Goal: Transaction & Acquisition: Book appointment/travel/reservation

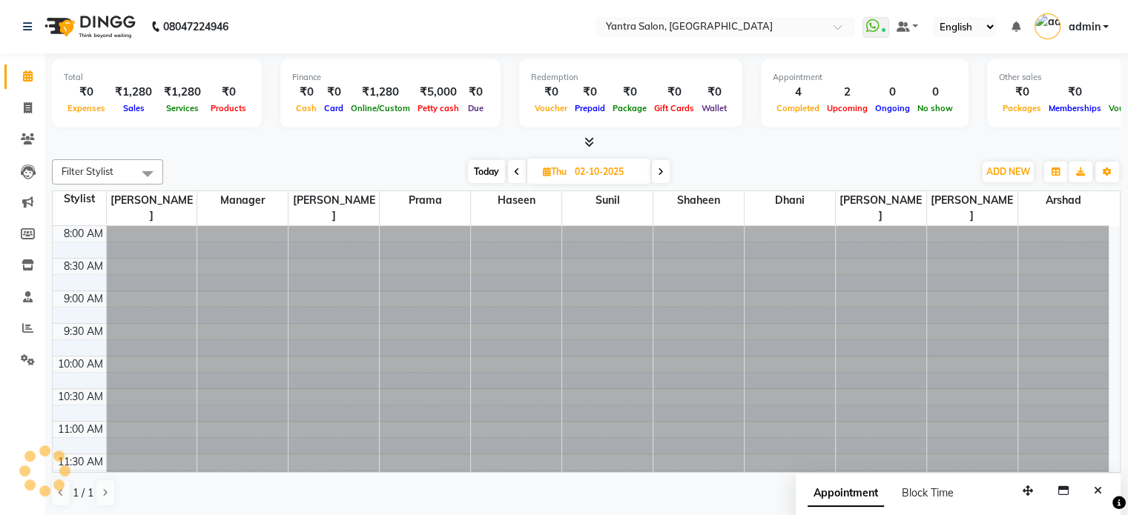
scroll to position [577, 0]
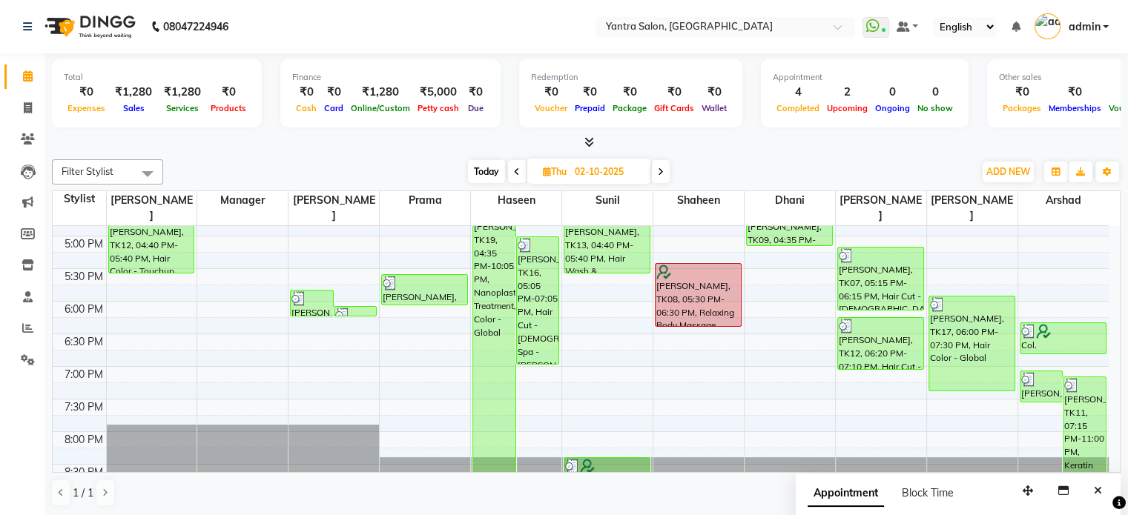
click at [668, 162] on span at bounding box center [661, 171] width 18 height 23
type input "03-10-2025"
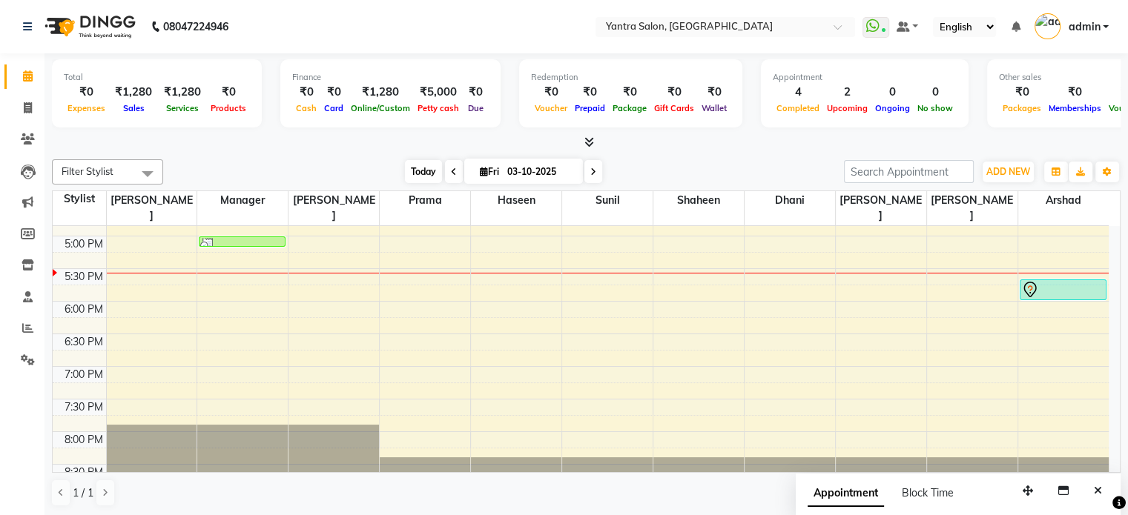
click at [435, 169] on span "Today" at bounding box center [423, 171] width 37 height 23
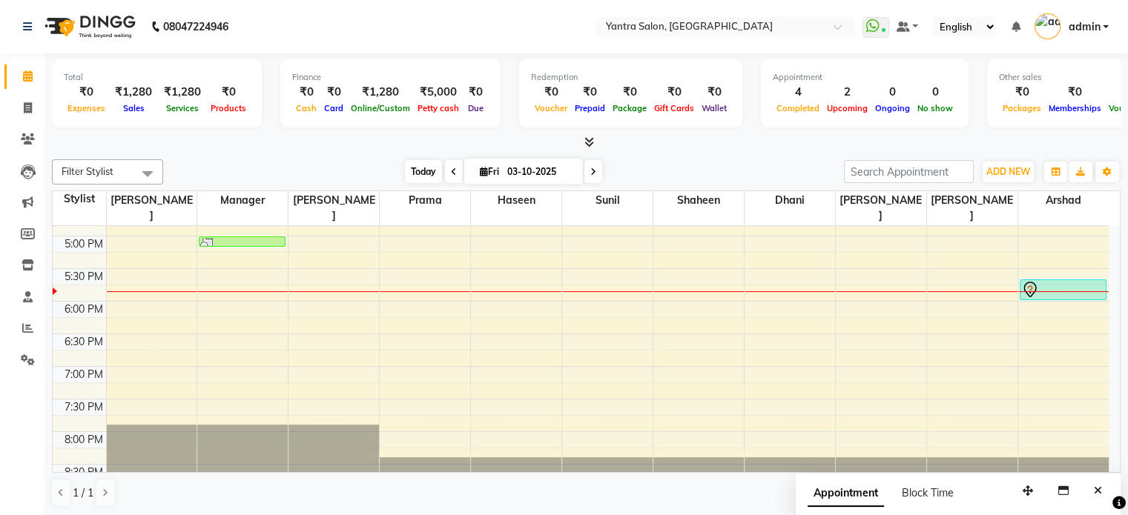
click at [416, 171] on span "Today" at bounding box center [423, 171] width 37 height 23
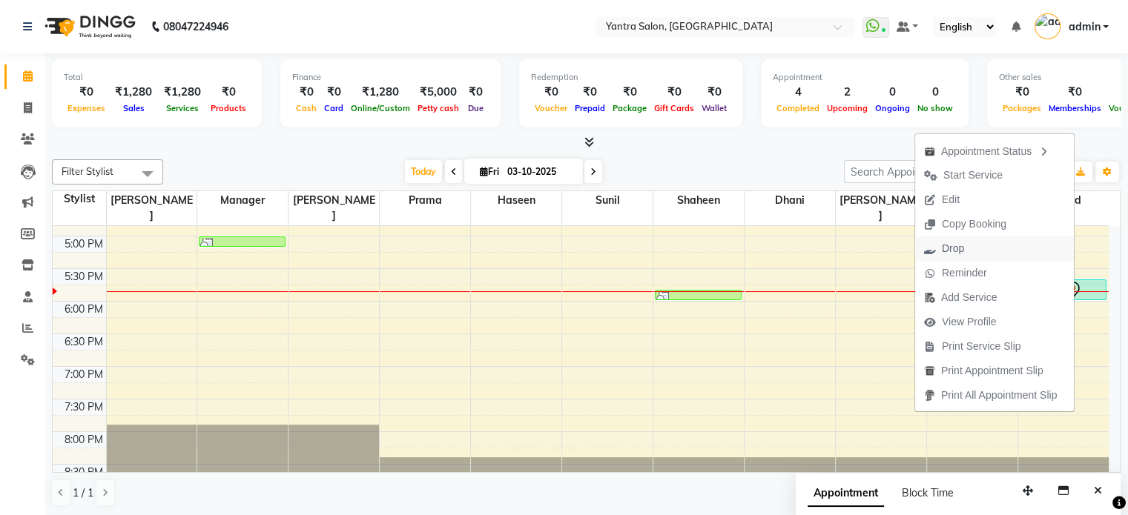
click at [961, 255] on span "Drop" at bounding box center [944, 249] width 58 height 24
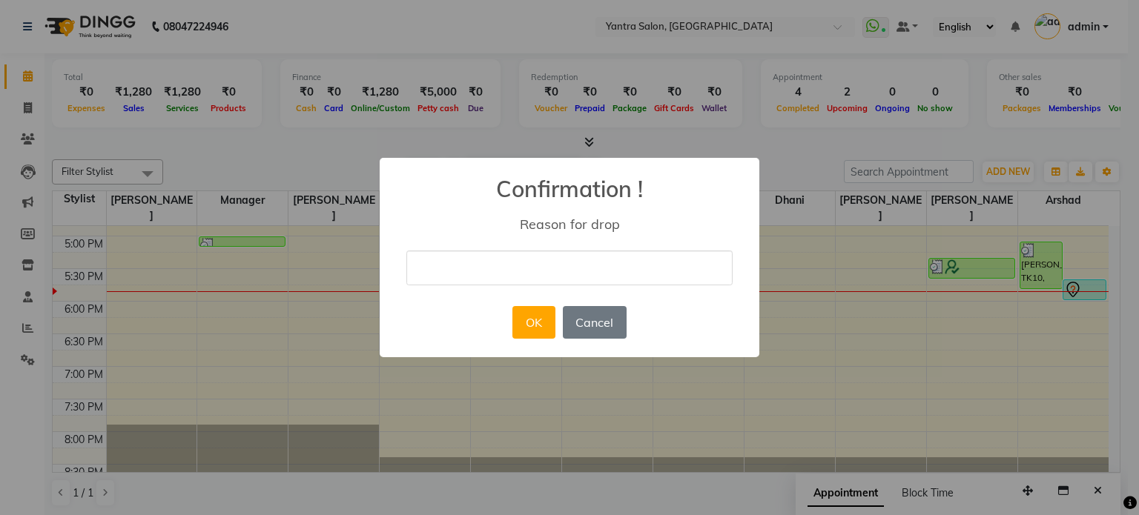
click at [601, 244] on div "× Confirmation ! Reason for drop OK No Cancel" at bounding box center [570, 257] width 380 height 199
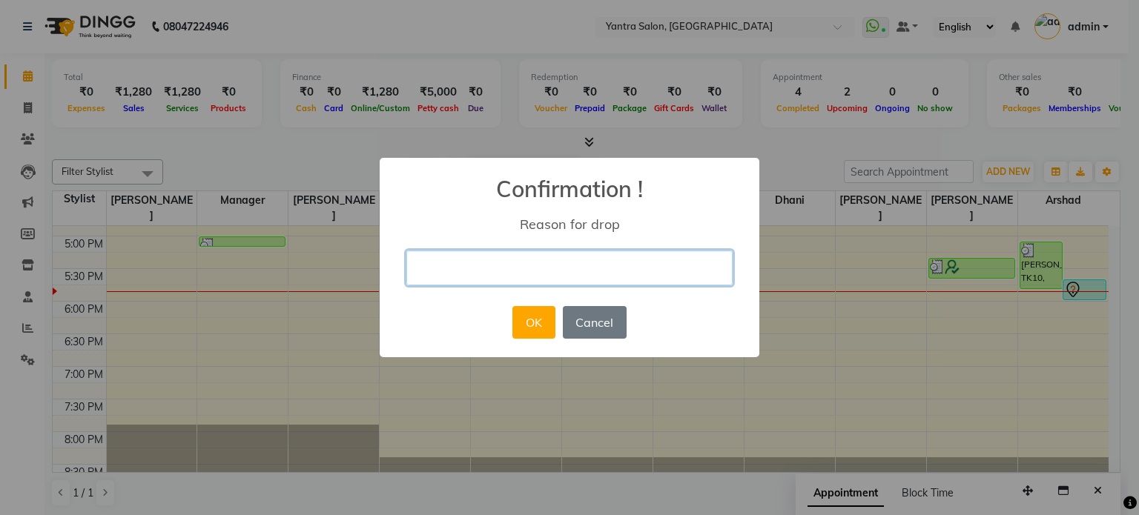
click at [585, 256] on input "text" at bounding box center [569, 268] width 326 height 35
drag, startPoint x: 581, startPoint y: 257, endPoint x: 560, endPoint y: 265, distance: 23.0
click at [581, 257] on input "text" at bounding box center [569, 268] width 326 height 35
type input "cancel"
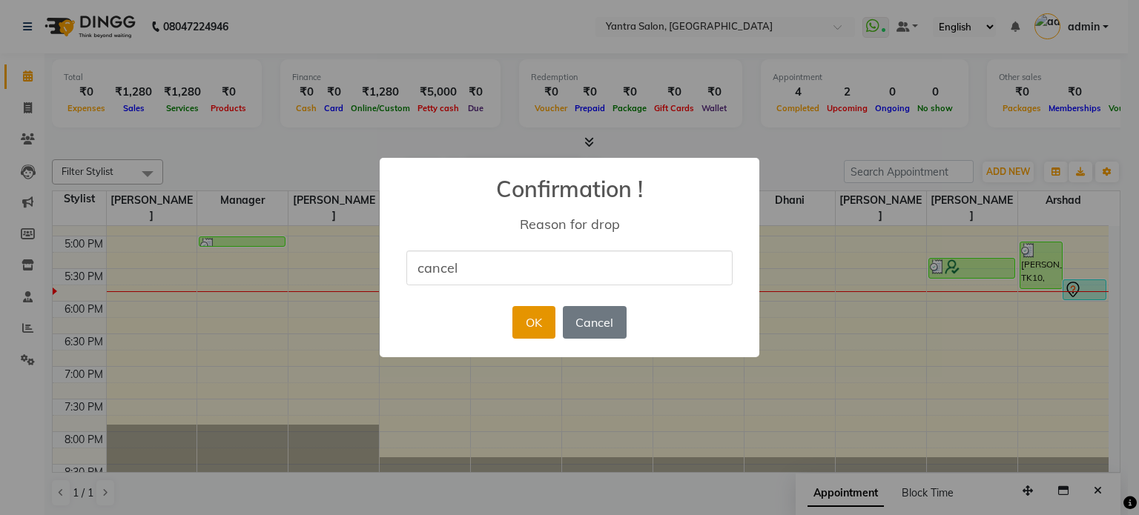
click at [538, 319] on button "OK" at bounding box center [533, 322] width 42 height 33
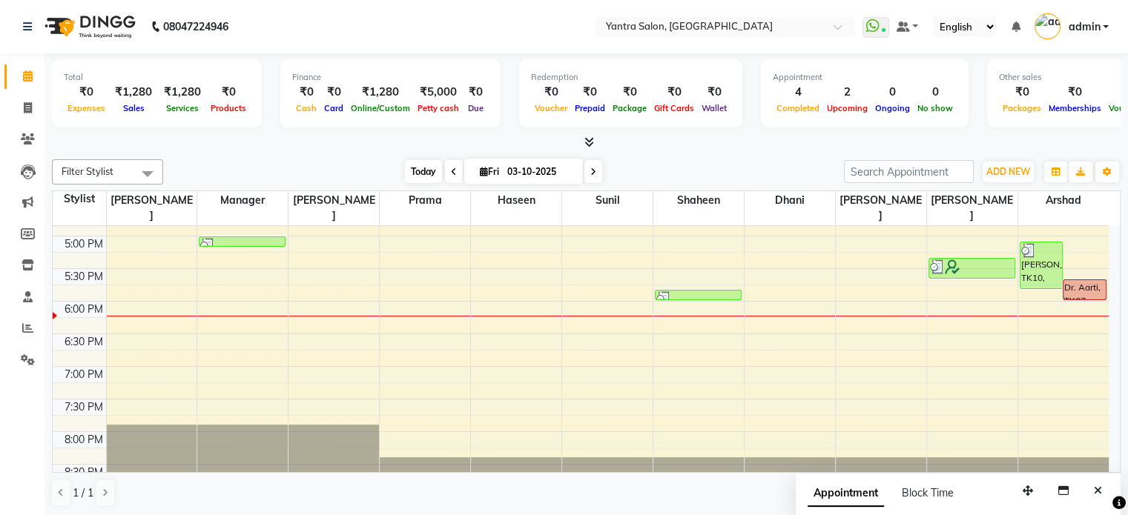
click at [411, 170] on span "Today" at bounding box center [423, 171] width 37 height 23
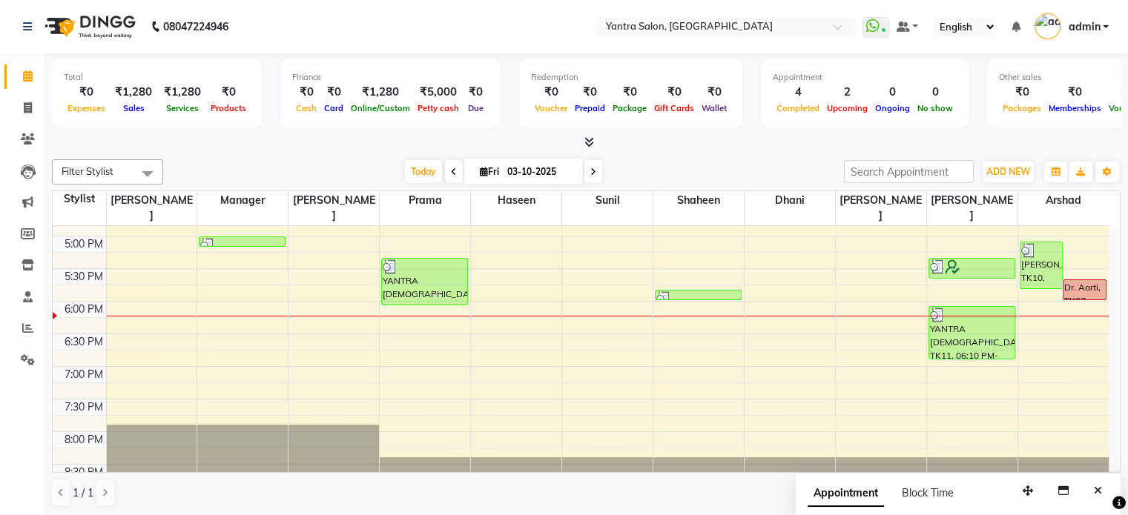
click at [527, 164] on input "03-10-2025" at bounding box center [540, 172] width 74 height 22
select select "10"
select select "2025"
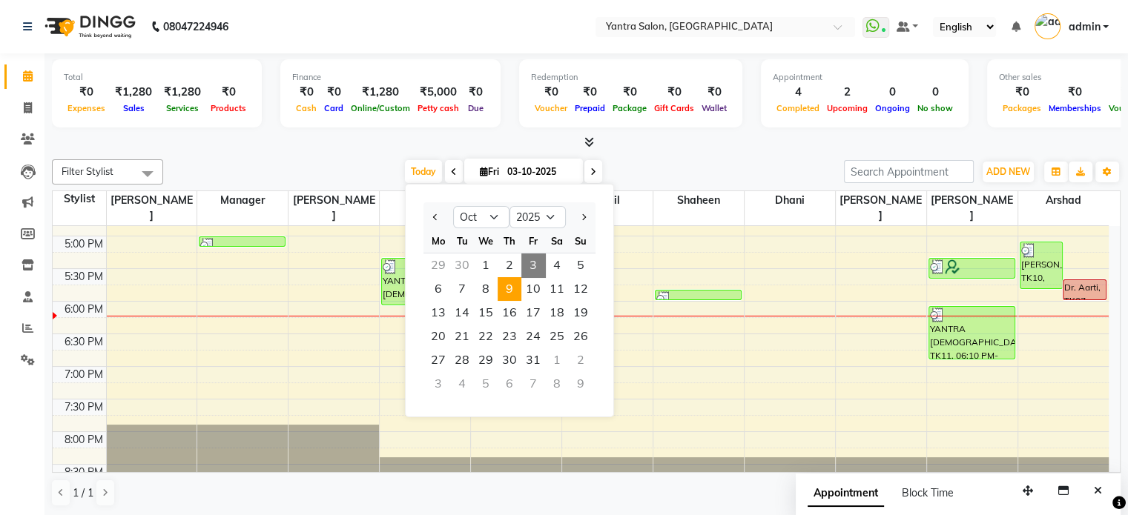
click at [501, 289] on span "9" at bounding box center [510, 289] width 24 height 24
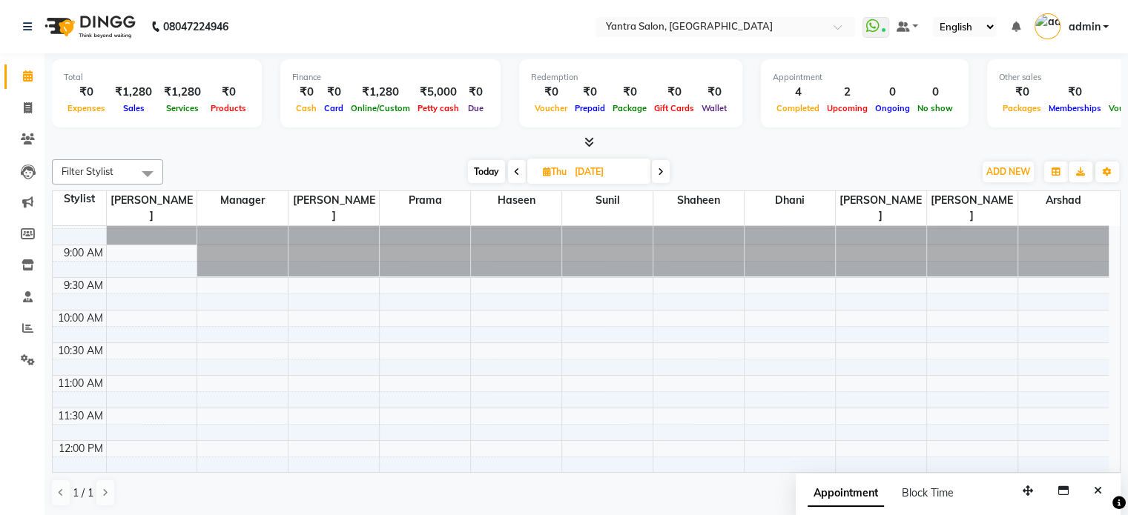
scroll to position [0, 0]
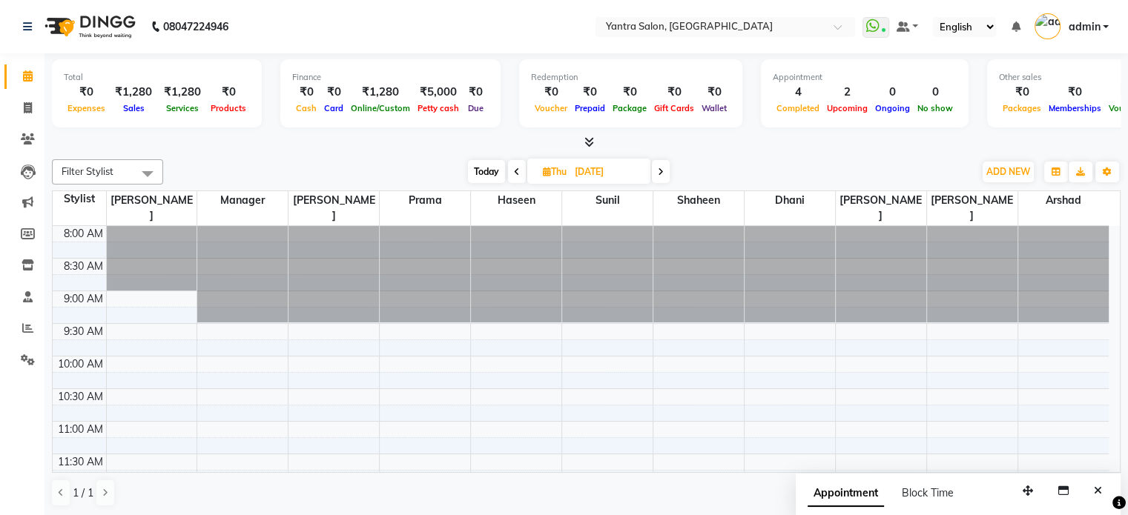
click at [475, 171] on span "Today" at bounding box center [486, 171] width 37 height 23
type input "03-10-2025"
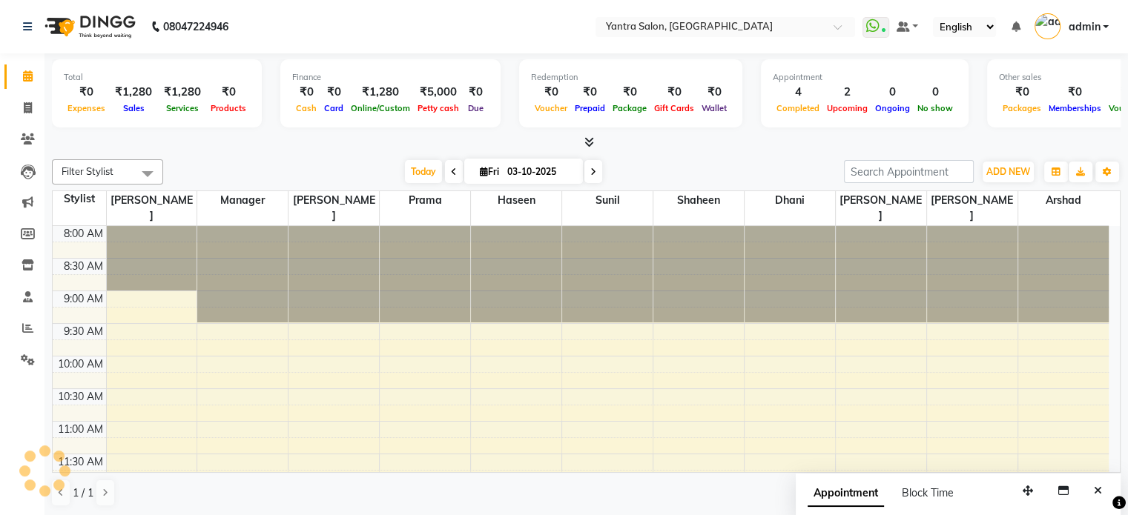
scroll to position [577, 0]
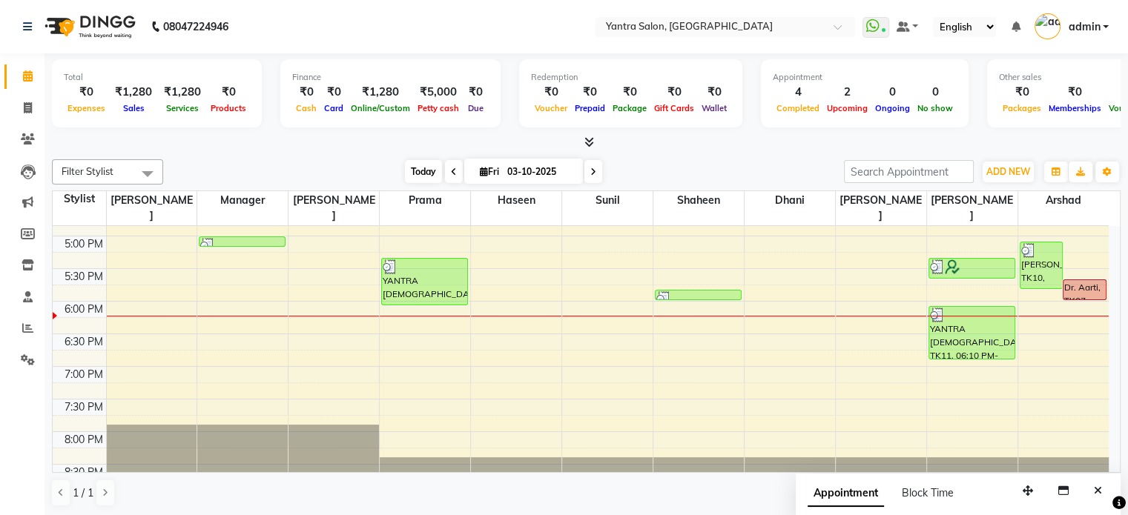
click at [429, 174] on span "Today" at bounding box center [423, 171] width 37 height 23
click at [505, 171] on input "03-10-2025" at bounding box center [540, 172] width 74 height 22
select select "10"
select select "2025"
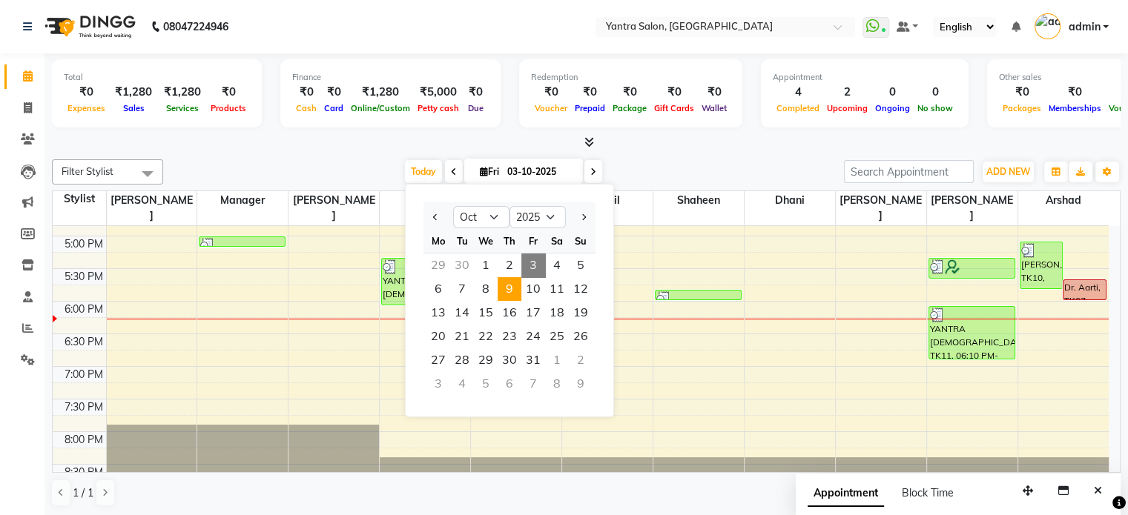
click at [504, 283] on span "9" at bounding box center [510, 289] width 24 height 24
type input "[DATE]"
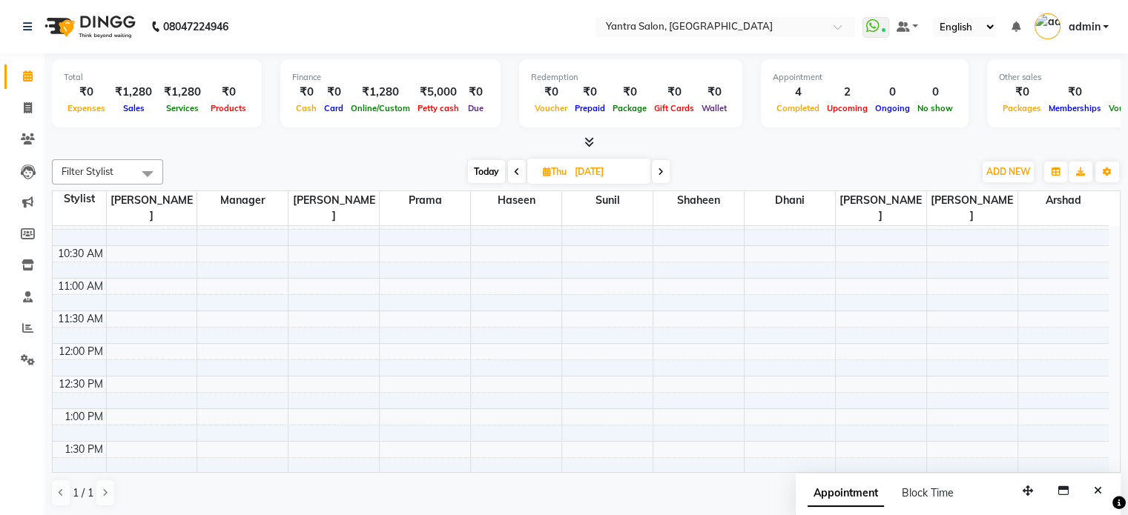
scroll to position [74, 0]
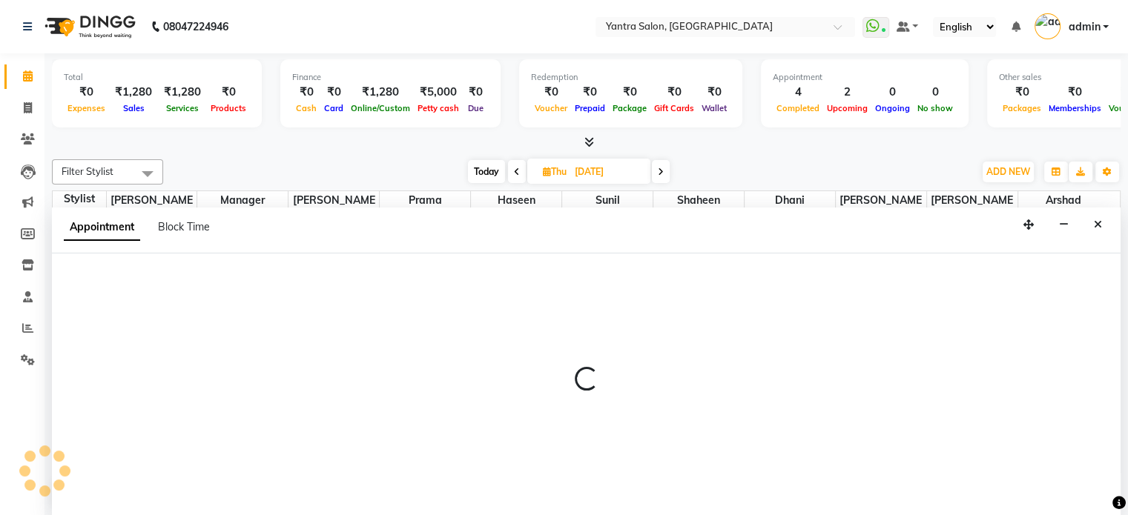
scroll to position [0, 0]
select select "51016"
select select "660"
select select "tentative"
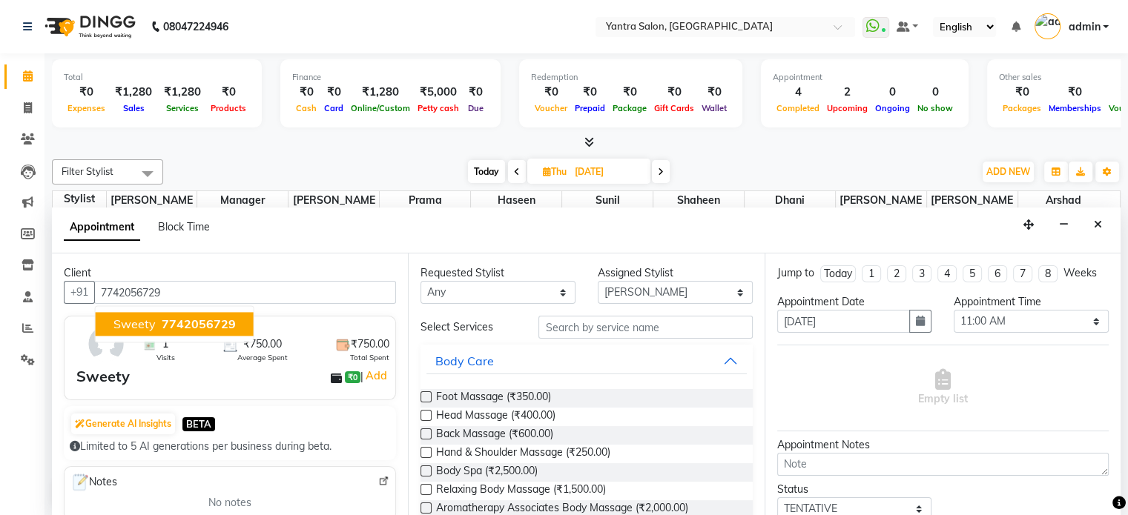
click at [205, 319] on span "7742056729" at bounding box center [199, 324] width 74 height 15
type input "7742056729"
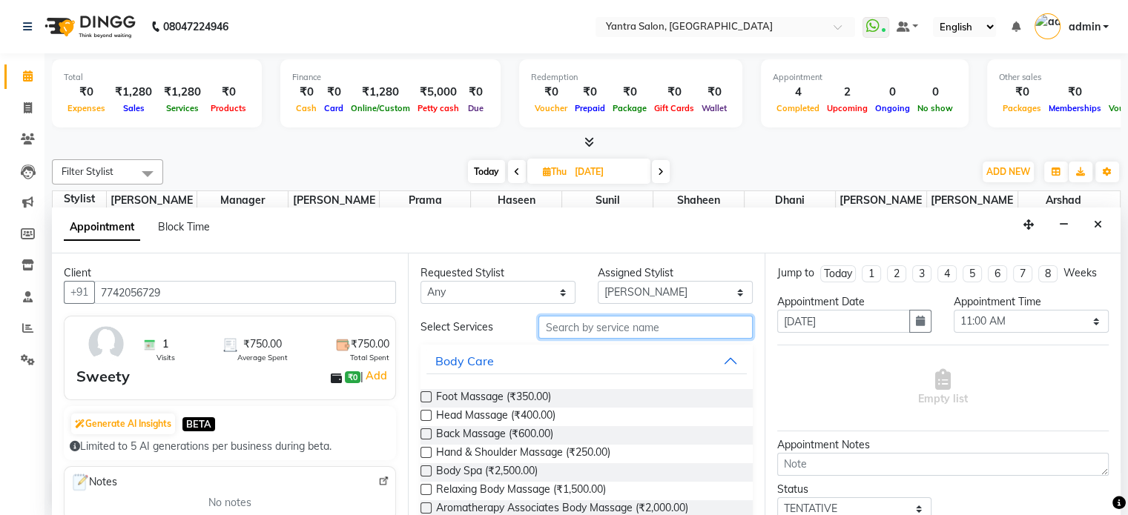
click at [560, 316] on input "text" at bounding box center [645, 327] width 214 height 23
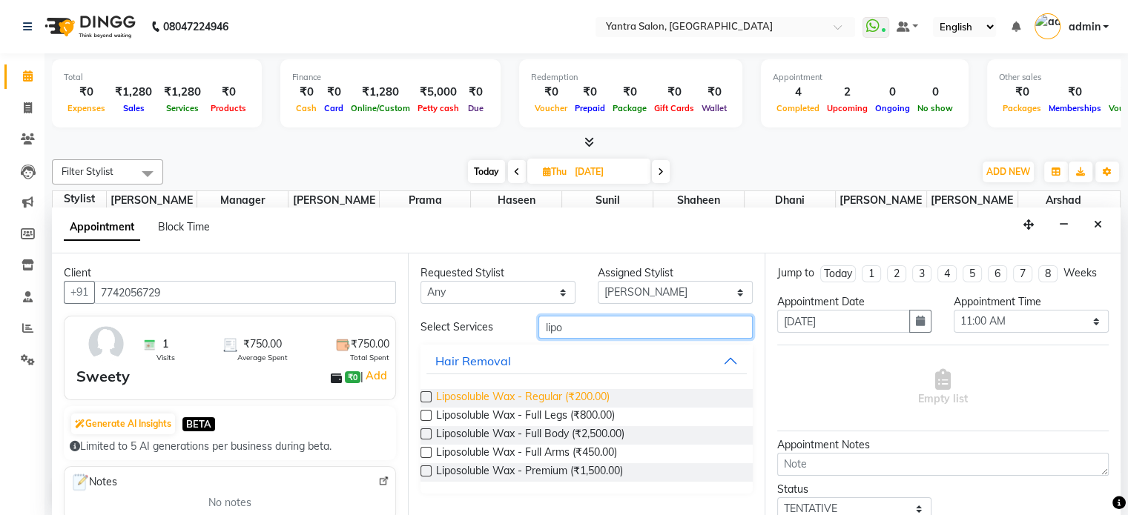
type input "lipo"
click at [532, 392] on span "Liposoluble Wax - Regular (₹200.00)" at bounding box center [523, 398] width 174 height 19
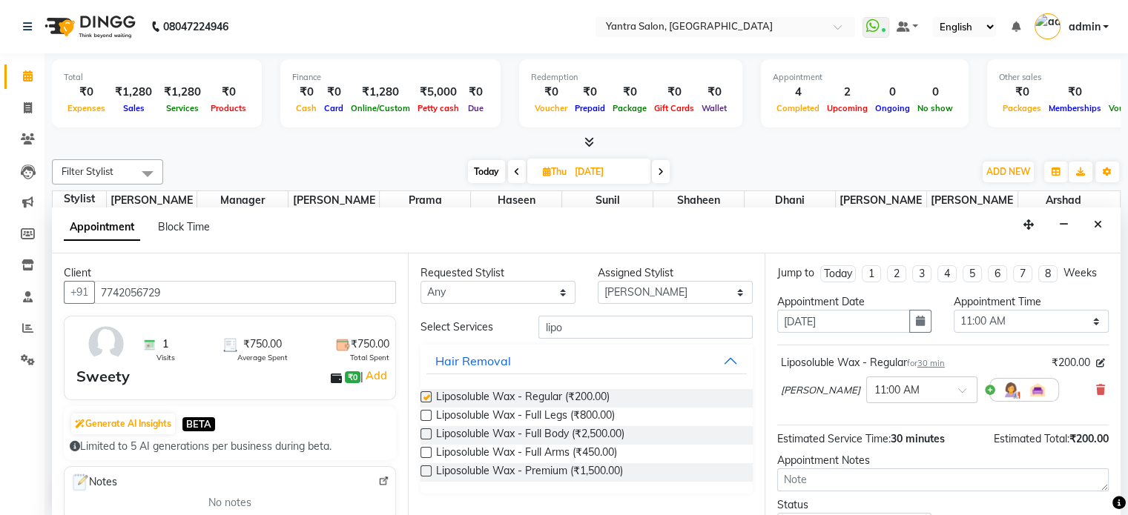
checkbox input "false"
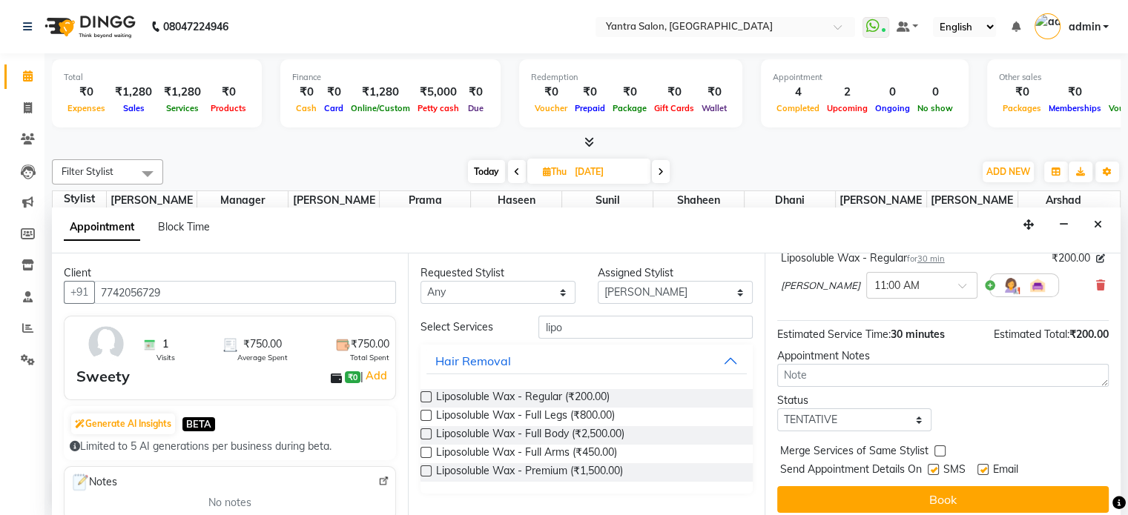
scroll to position [112, 0]
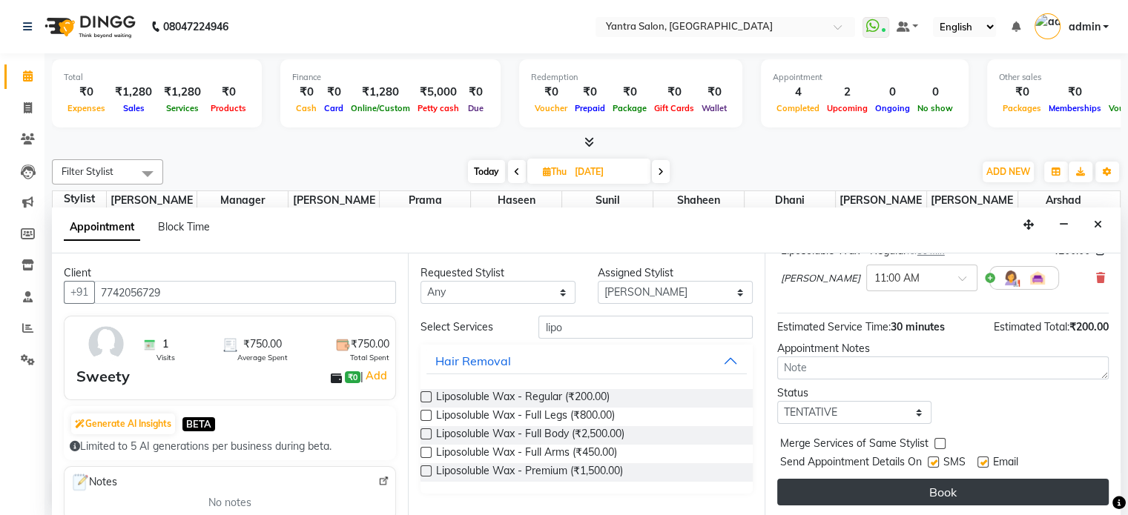
click at [862, 491] on button "Book" at bounding box center [942, 492] width 331 height 27
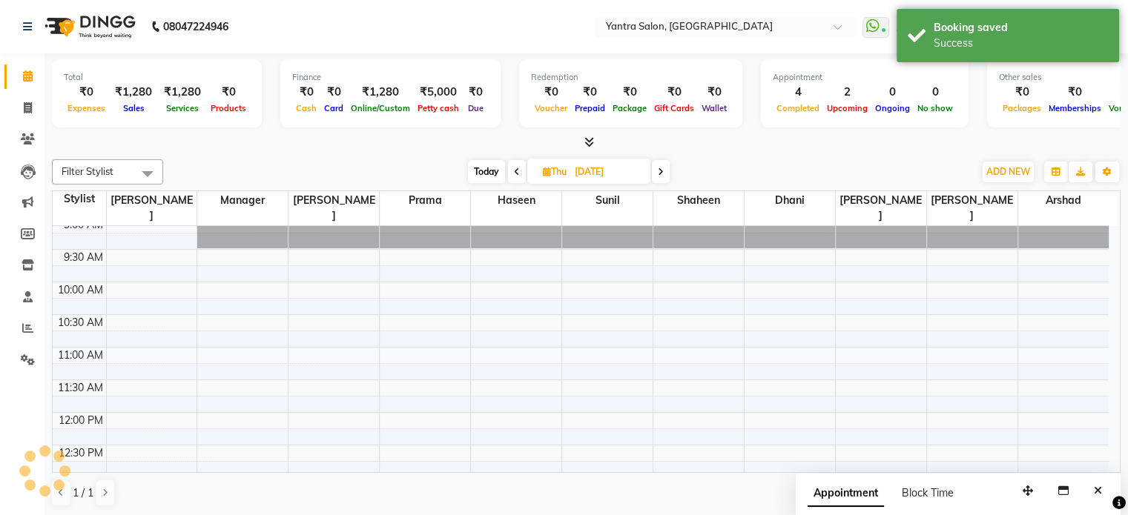
scroll to position [0, 0]
drag, startPoint x: 349, startPoint y: 359, endPoint x: 346, endPoint y: 376, distance: 17.3
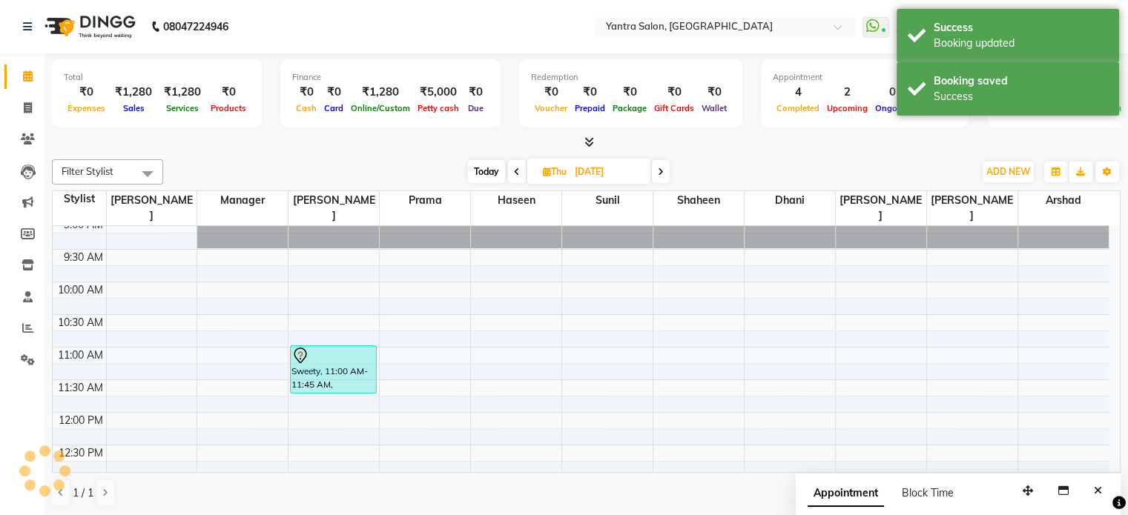
click at [477, 165] on span "Today" at bounding box center [486, 171] width 37 height 23
type input "03-10-2025"
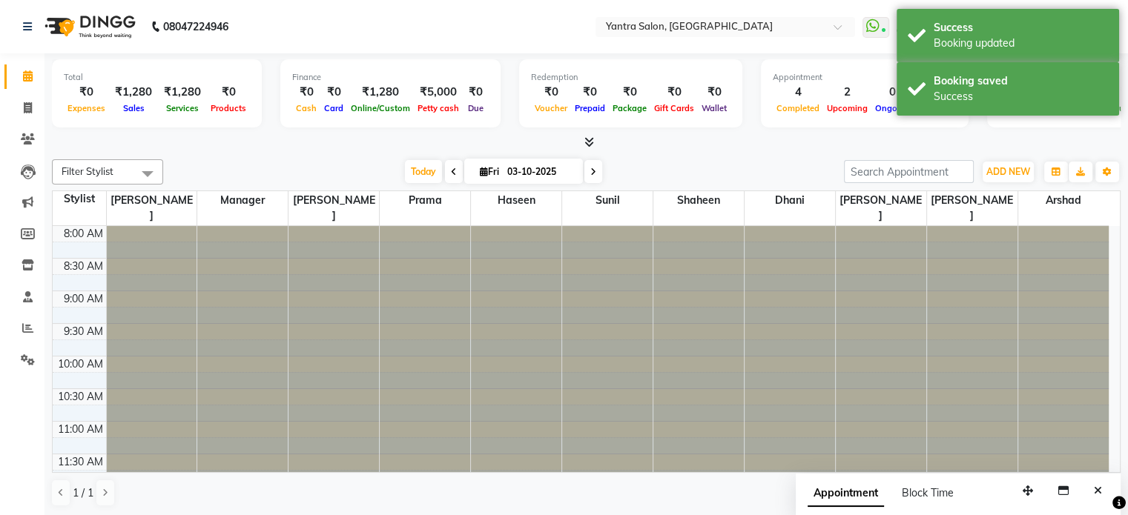
scroll to position [577, 0]
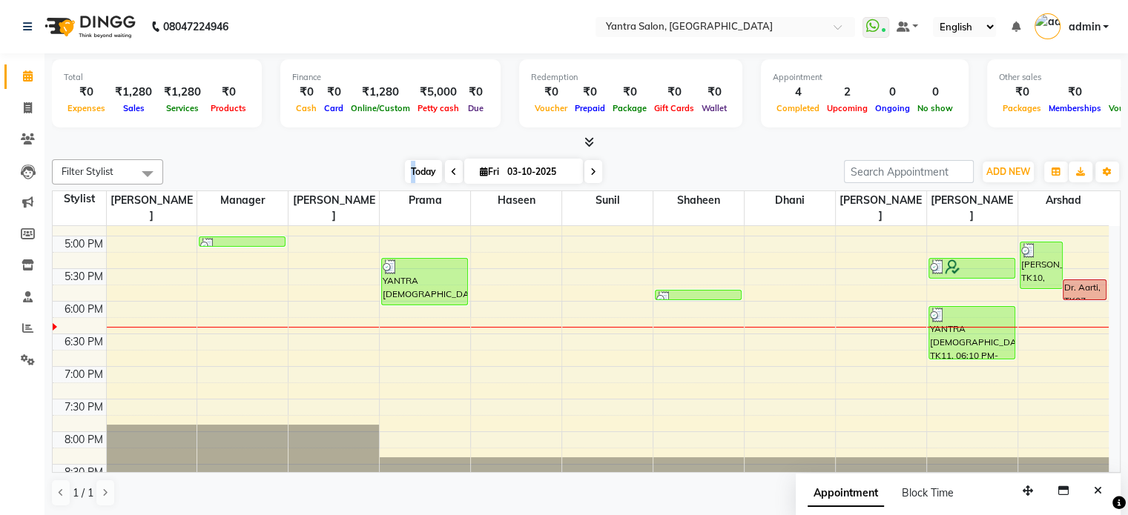
click at [409, 166] on span "Today" at bounding box center [423, 171] width 37 height 23
click at [663, 162] on div "[DATE] [DATE]" at bounding box center [504, 172] width 666 height 22
